Goal: Go to known website: Access a specific website the user already knows

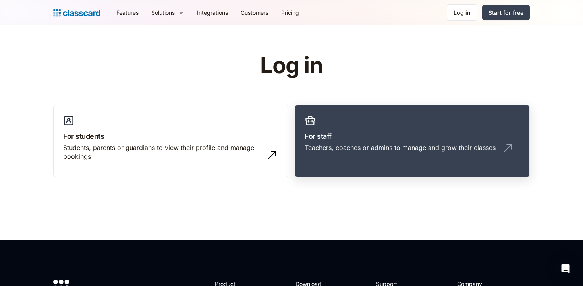
click at [321, 140] on h3 "For staff" at bounding box center [412, 136] width 215 height 11
click at [342, 147] on div "Teachers, coaches or admins to manage and grow their classes" at bounding box center [400, 147] width 191 height 9
